Goal: Information Seeking & Learning: Understand process/instructions

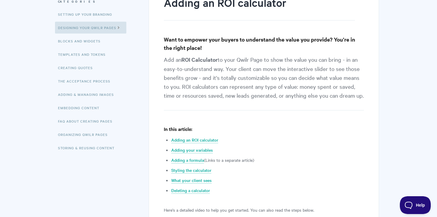
scroll to position [93, 0]
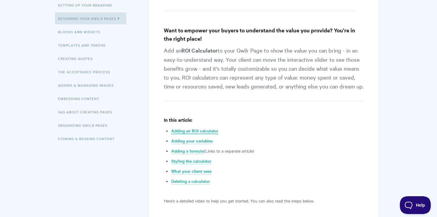
click at [195, 130] on link "Adding an ROI calculator" at bounding box center [194, 131] width 47 height 7
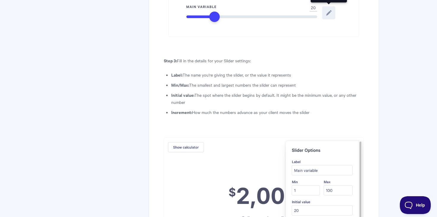
scroll to position [1118, 0]
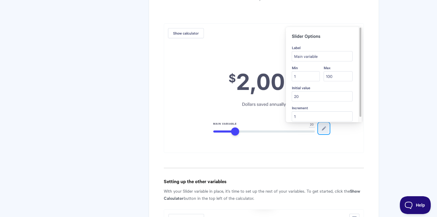
click at [254, 125] on img at bounding box center [264, 88] width 200 height 130
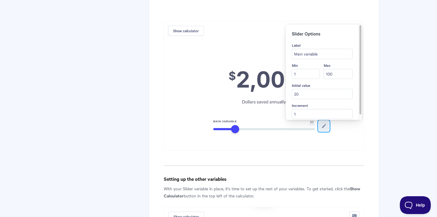
click at [251, 71] on img at bounding box center [264, 86] width 200 height 130
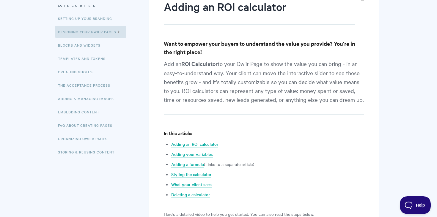
scroll to position [80, 0]
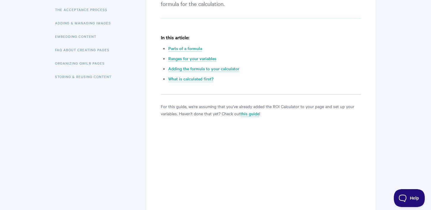
scroll to position [156, 0]
click at [299, 57] on li "Ranges for your variables" at bounding box center [264, 57] width 193 height 7
